Goal: Find specific page/section: Find specific page/section

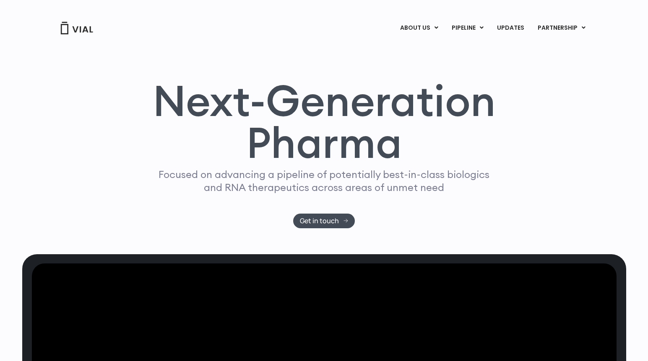
click at [423, 47] on link "ABOUT US" at bounding box center [432, 48] width 73 height 13
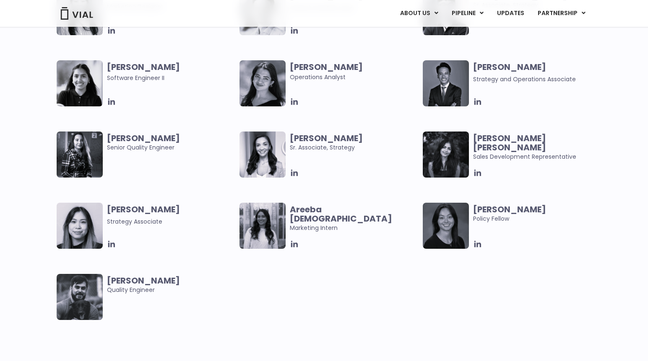
scroll to position [1640, 0]
click at [366, 345] on div "Vanessa Nguyen Strategy Associate Areeba Islam Marketing Intern Claudia Yu Poli…" at bounding box center [332, 274] width 550 height 143
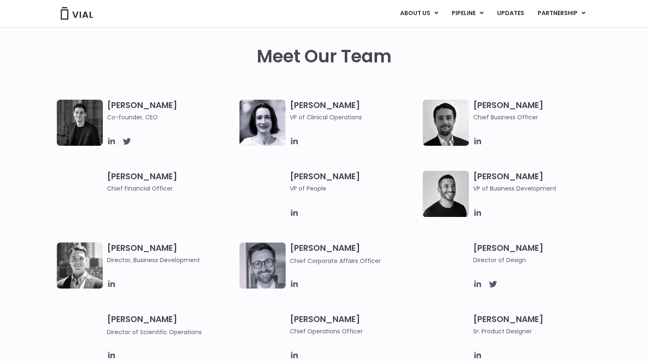
scroll to position [0, 0]
